Goal: Book appointment/travel/reservation

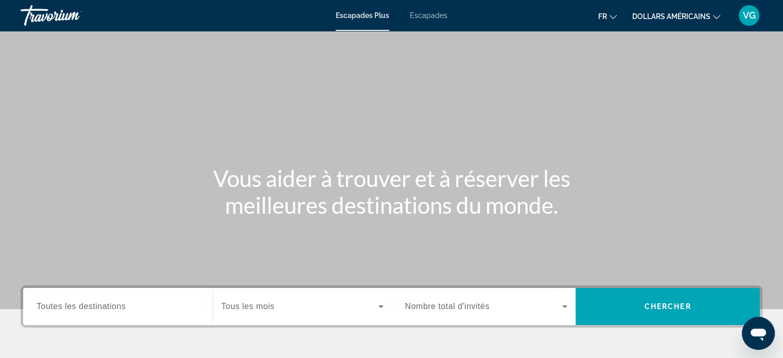
scroll to position [103, 0]
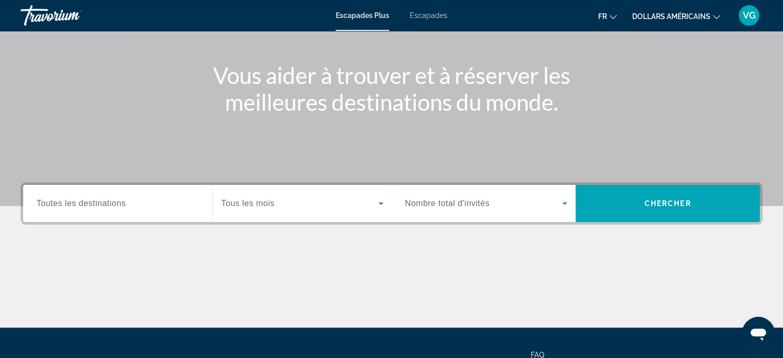
click at [174, 210] on div "Widget de recherche" at bounding box center [118, 203] width 163 height 29
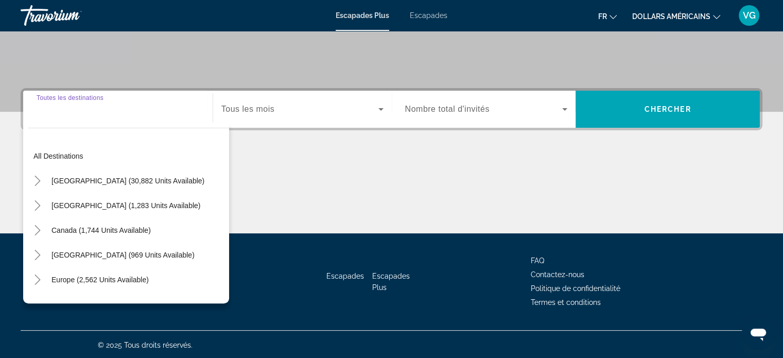
scroll to position [198, 0]
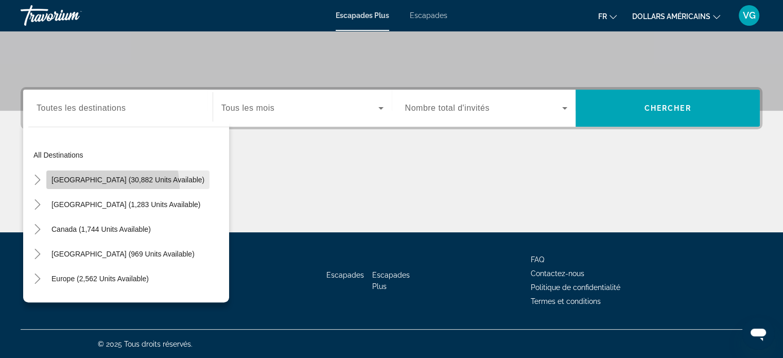
click at [101, 187] on span "Widget de recherche" at bounding box center [127, 179] width 163 height 25
type input "**********"
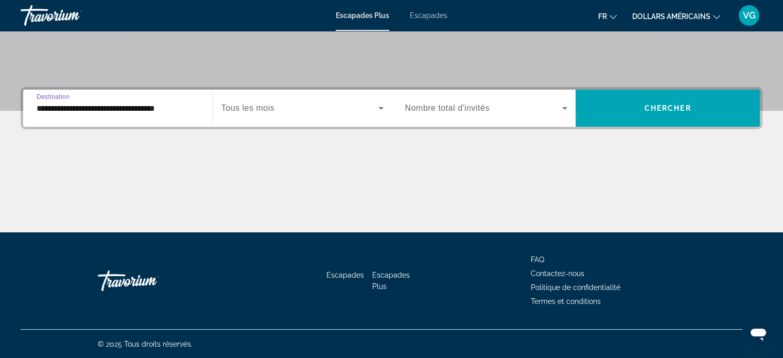
click at [271, 109] on span "Tous les mois" at bounding box center [247, 107] width 53 height 9
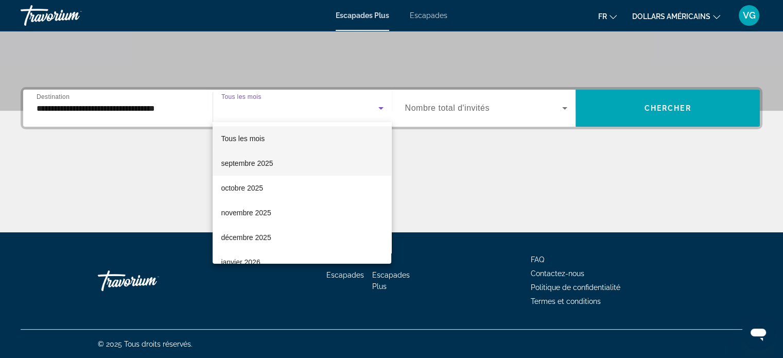
click at [264, 169] on mat-option "septembre 2025" at bounding box center [302, 163] width 179 height 25
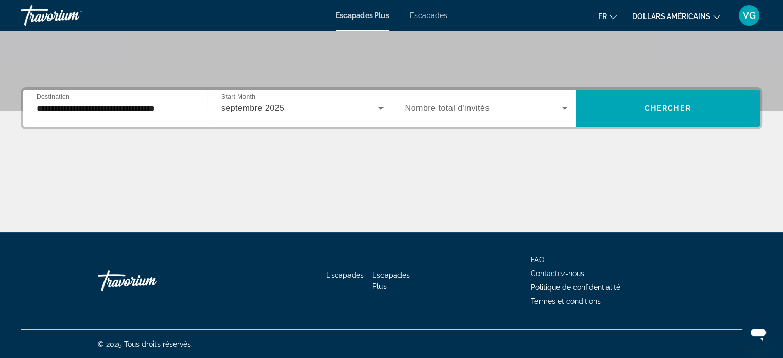
click at [500, 115] on div "Widget de recherche" at bounding box center [486, 108] width 163 height 29
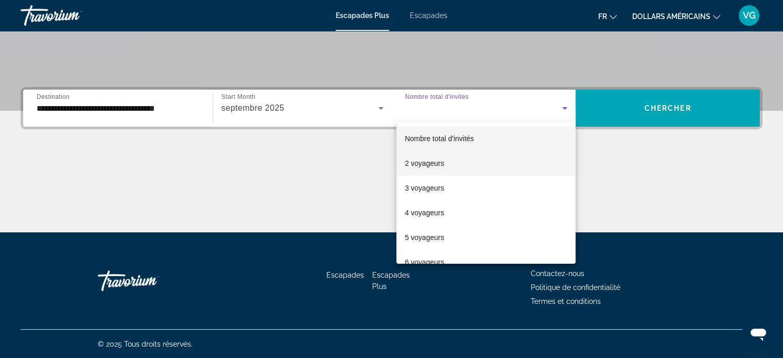
click at [433, 169] on span "2 voyageurs" at bounding box center [424, 163] width 39 height 12
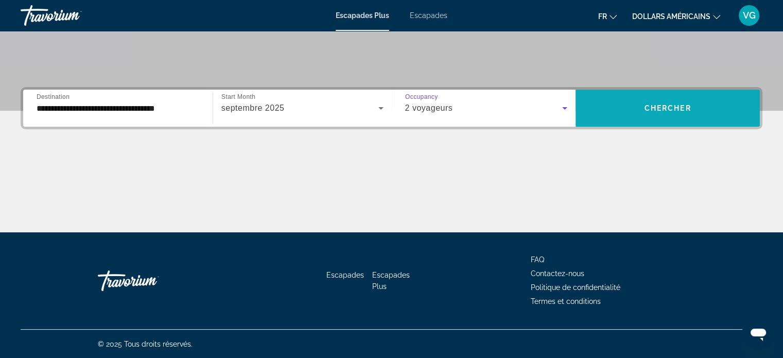
click at [665, 97] on span "Widget de recherche" at bounding box center [668, 108] width 184 height 25
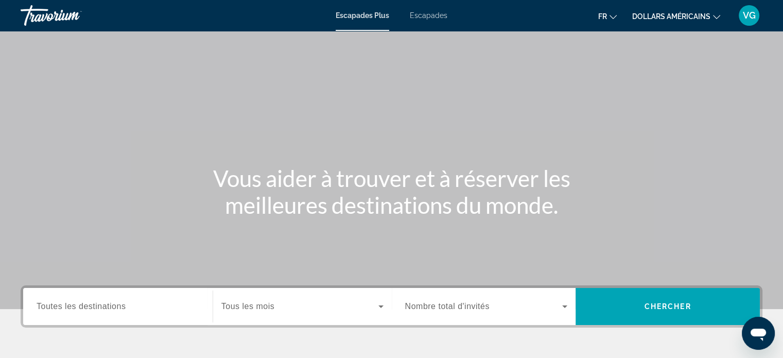
scroll to position [198, 0]
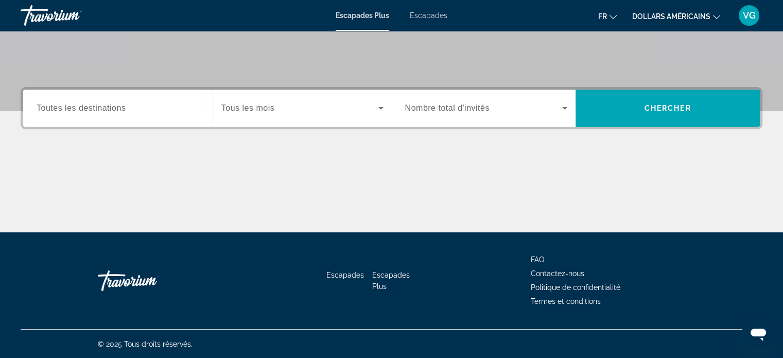
click at [117, 97] on div "Widget de recherche" at bounding box center [118, 108] width 163 height 29
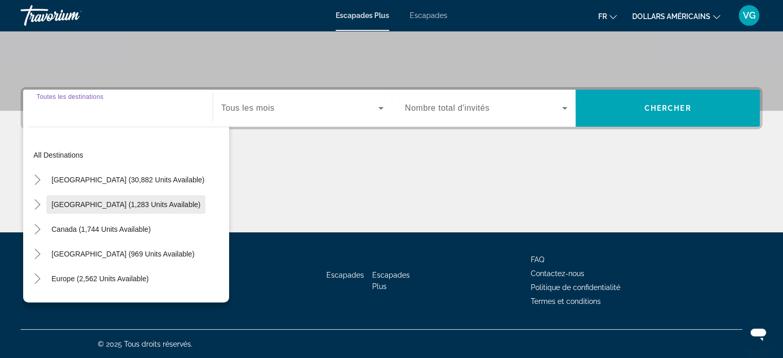
click at [126, 204] on span "[GEOGRAPHIC_DATA] (1,283 units available)" at bounding box center [125, 204] width 149 height 8
type input "**********"
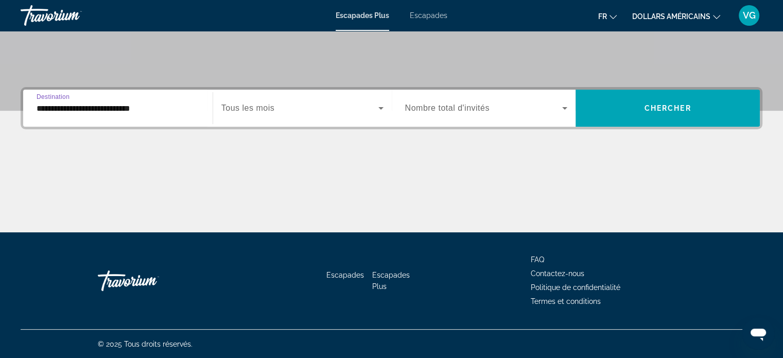
click at [248, 107] on span "Tous les mois" at bounding box center [247, 107] width 53 height 9
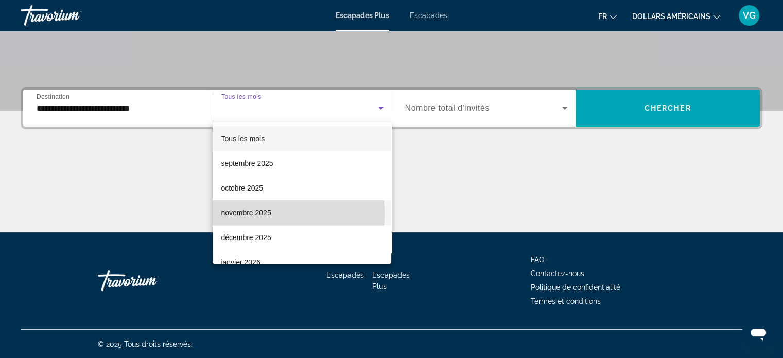
click at [256, 214] on font "novembre 2025" at bounding box center [246, 213] width 50 height 8
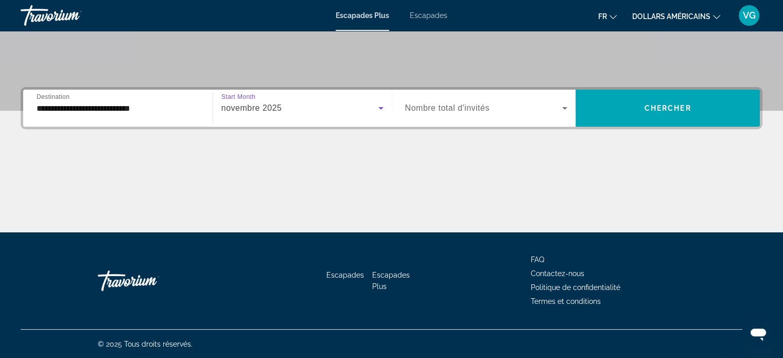
click at [433, 105] on span "Nombre total d'invités" at bounding box center [447, 107] width 84 height 9
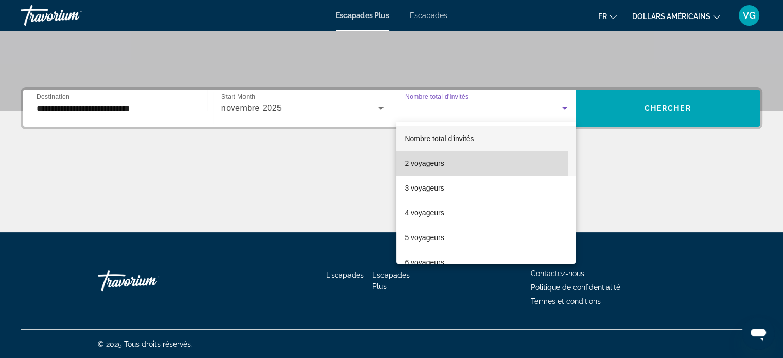
click at [425, 163] on font "2 voyageurs" at bounding box center [424, 163] width 39 height 8
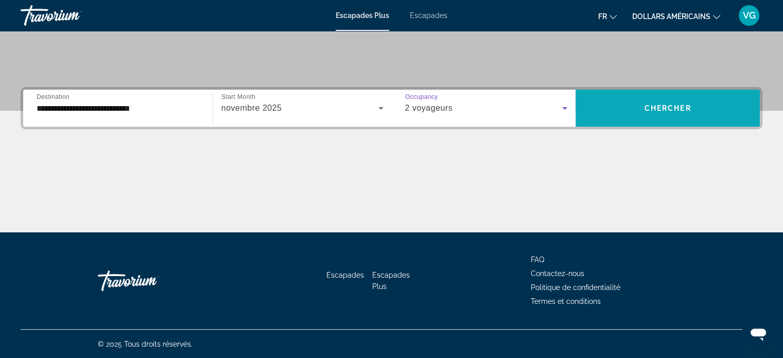
click at [668, 110] on span "Chercher" at bounding box center [668, 108] width 47 height 8
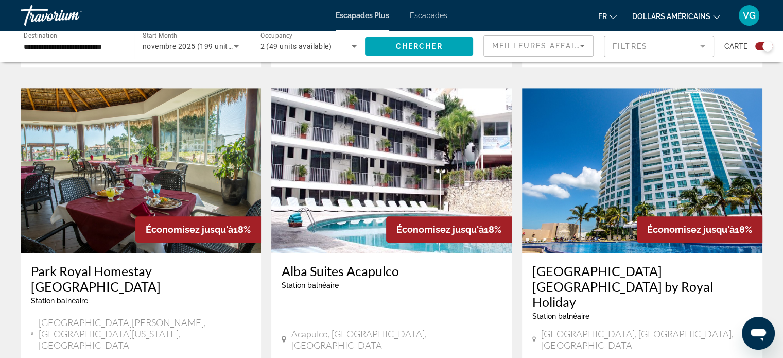
scroll to position [824, 0]
